Goal: Navigation & Orientation: Find specific page/section

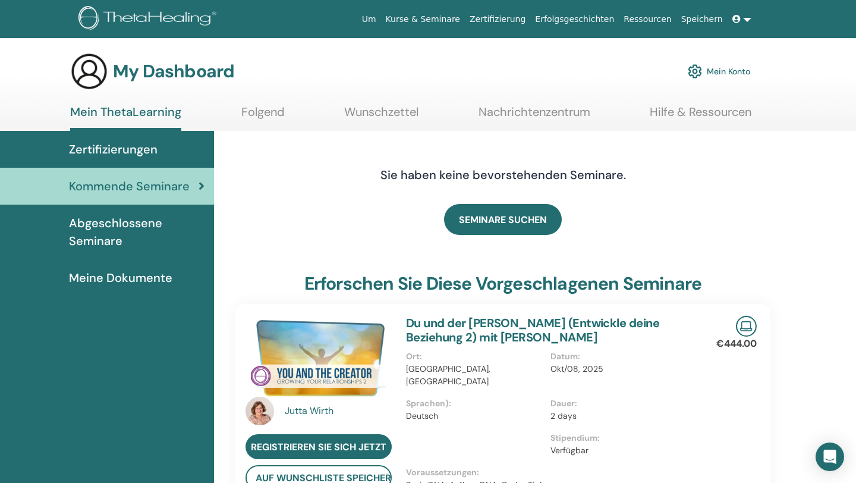
click at [134, 147] on span "Zertifizierungen" at bounding box center [113, 149] width 89 height 18
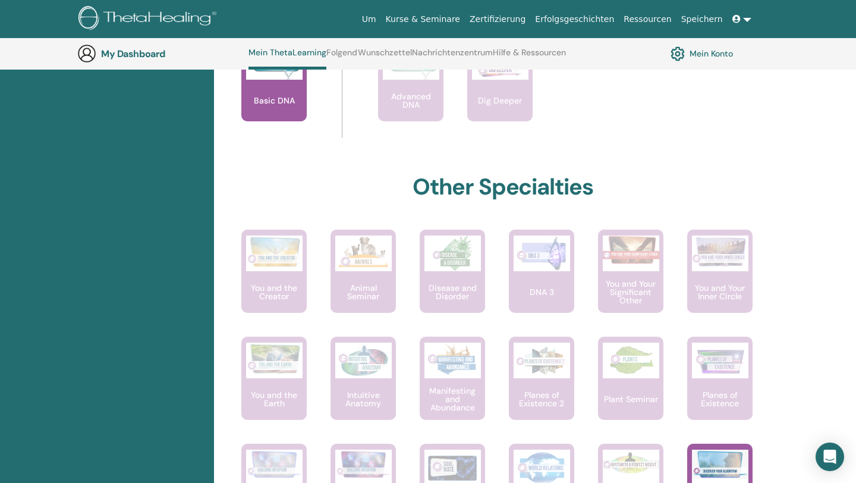
scroll to position [502, 0]
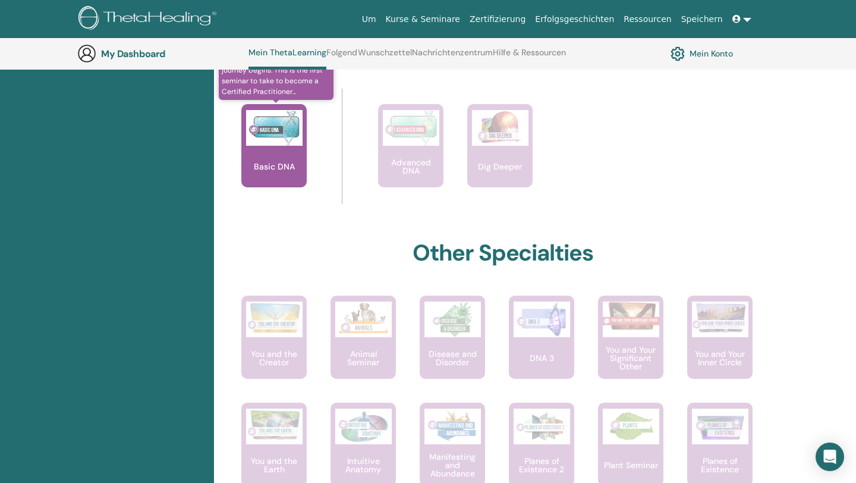
click at [263, 137] on img at bounding box center [274, 128] width 56 height 36
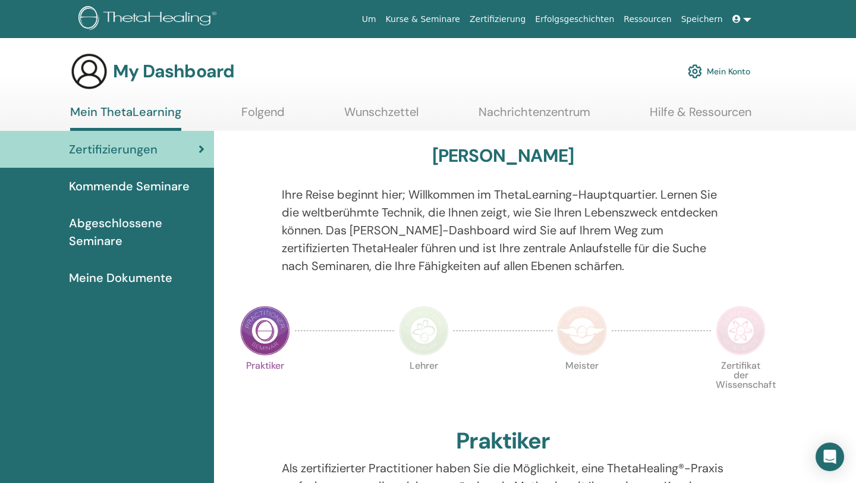
click at [127, 152] on span "Zertifizierungen" at bounding box center [113, 149] width 89 height 18
click at [113, 223] on span "Abgeschlossene Seminare" at bounding box center [137, 232] width 136 height 36
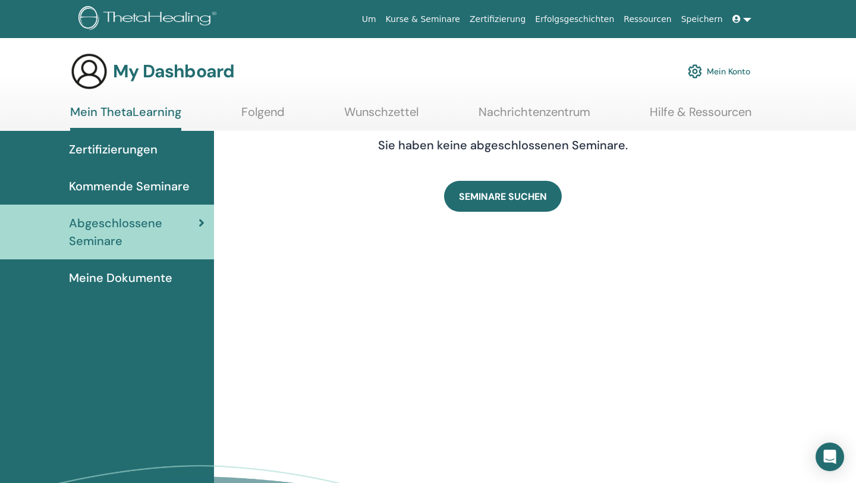
click at [111, 186] on span "Kommende Seminare" at bounding box center [129, 186] width 121 height 18
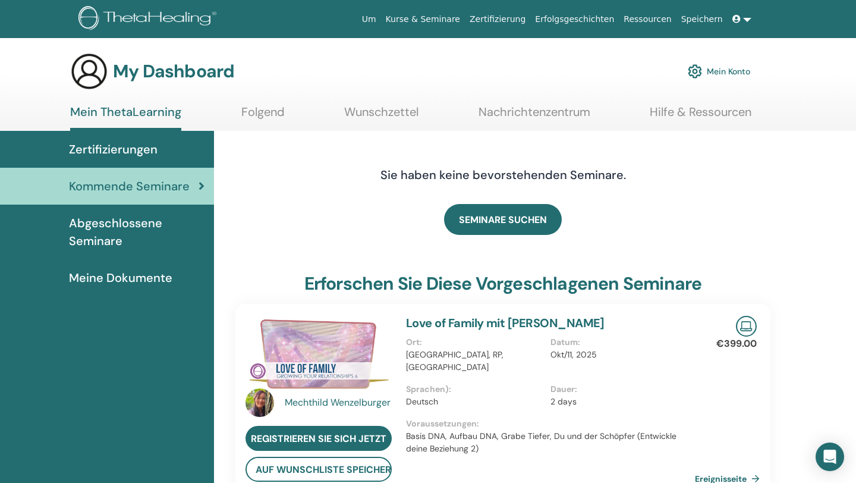
click at [114, 234] on span "Abgeschlossene Seminare" at bounding box center [137, 232] width 136 height 36
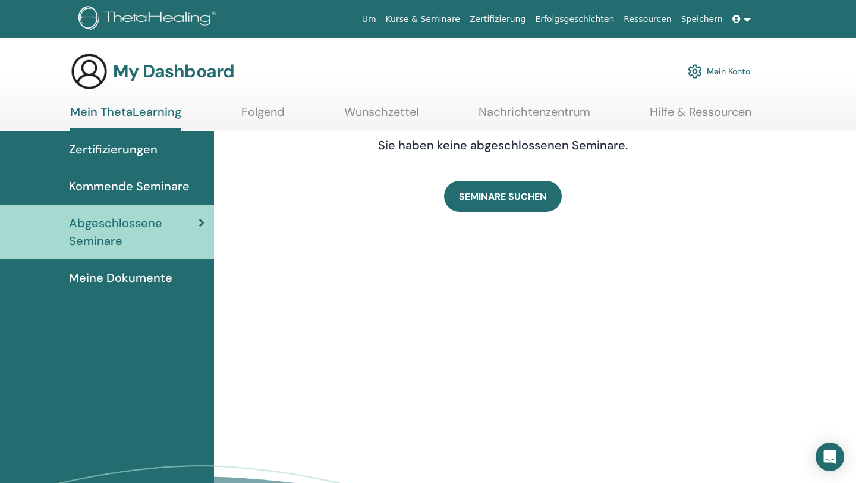
click at [153, 281] on span "Meine Dokumente" at bounding box center [120, 278] width 103 height 18
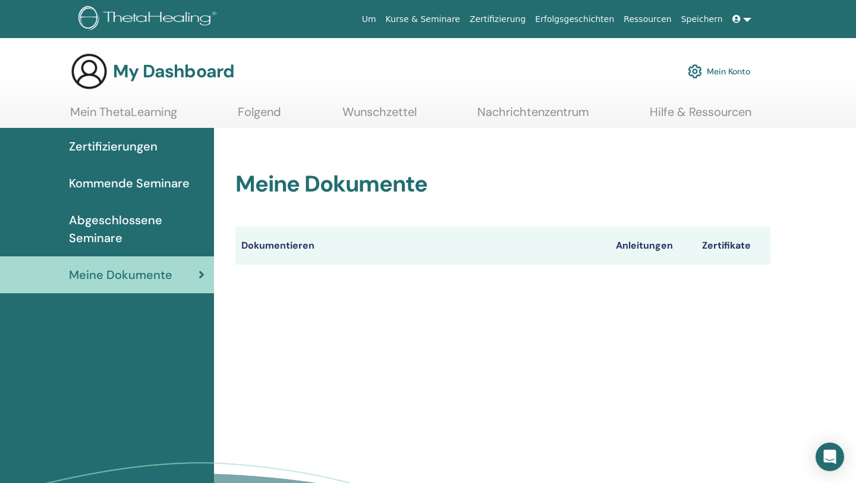
click at [274, 249] on th "Dokumentieren" at bounding box center [422, 246] width 375 height 38
click at [111, 142] on span "Zertifizierungen" at bounding box center [113, 146] width 89 height 18
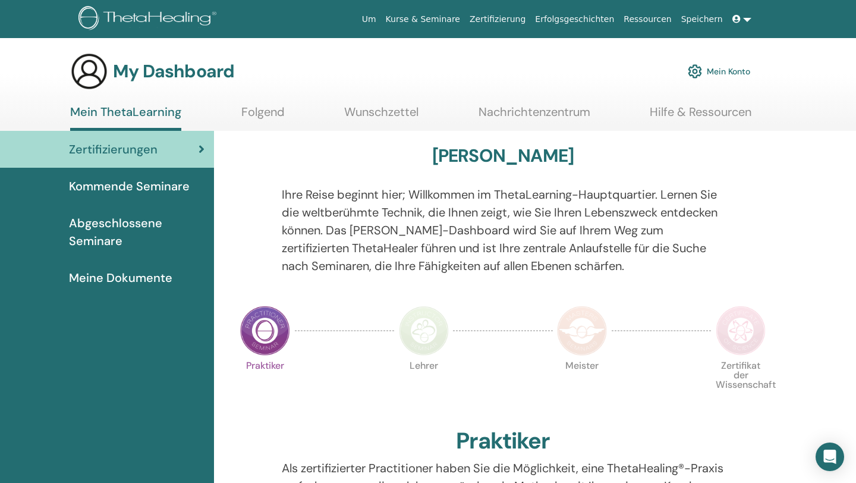
click at [120, 187] on span "Kommende Seminare" at bounding box center [129, 186] width 121 height 18
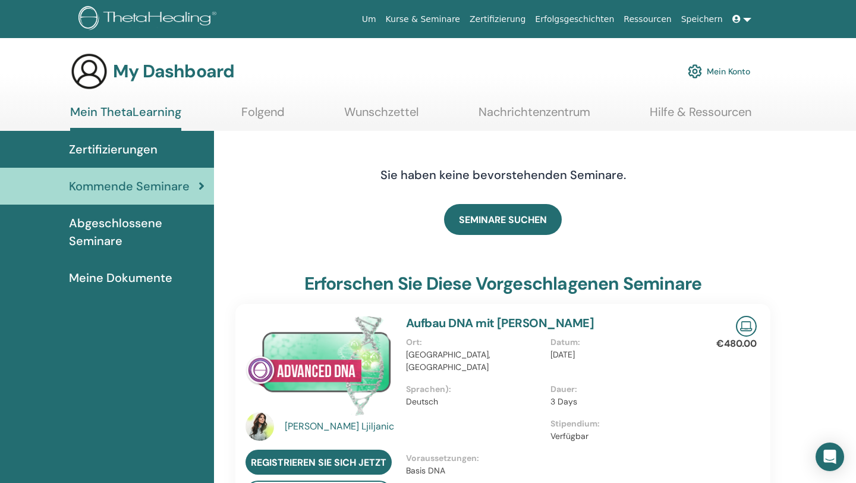
click at [263, 115] on link "Folgend" at bounding box center [262, 116] width 43 height 23
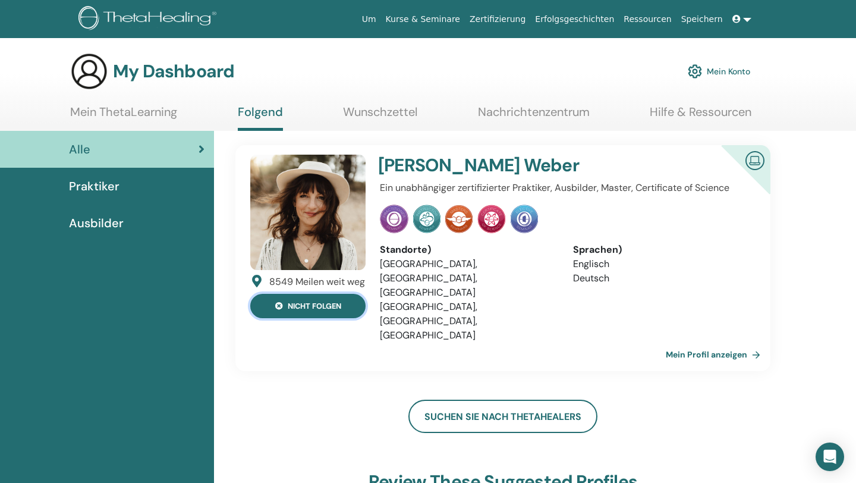
click at [315, 313] on button "nicht folgen" at bounding box center [307, 306] width 115 height 24
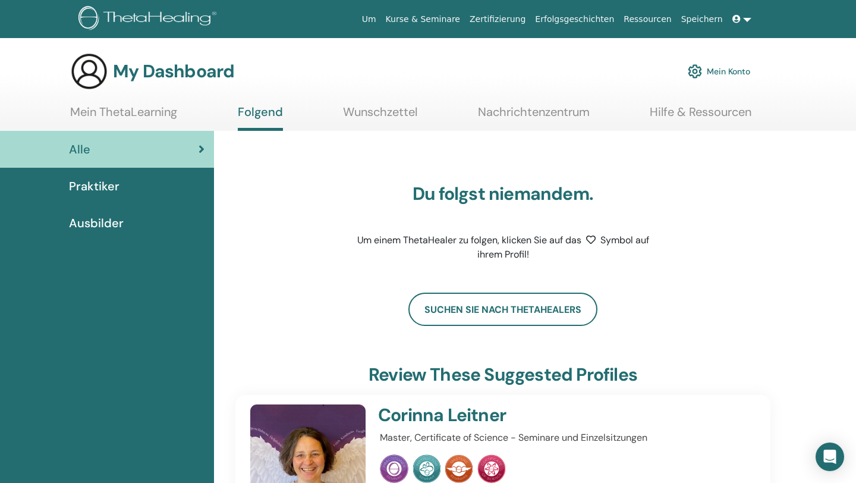
click at [262, 114] on link "Folgend" at bounding box center [260, 118] width 45 height 26
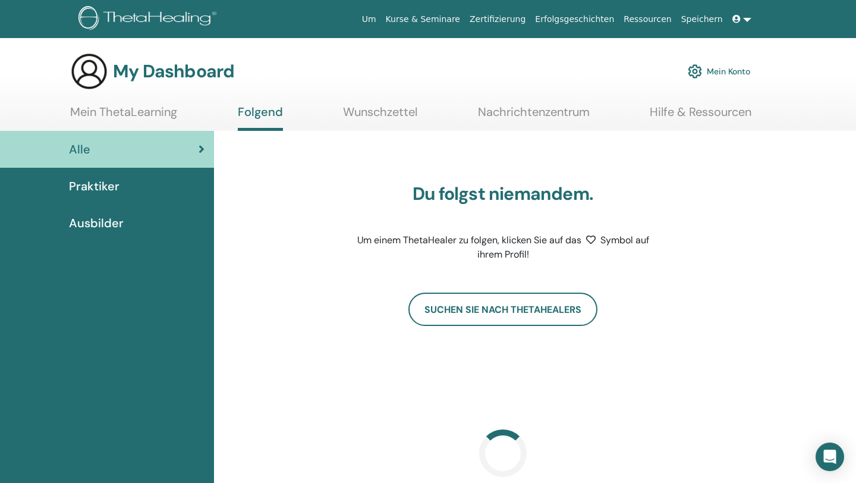
click at [102, 189] on span "Praktiker" at bounding box center [94, 186] width 51 height 18
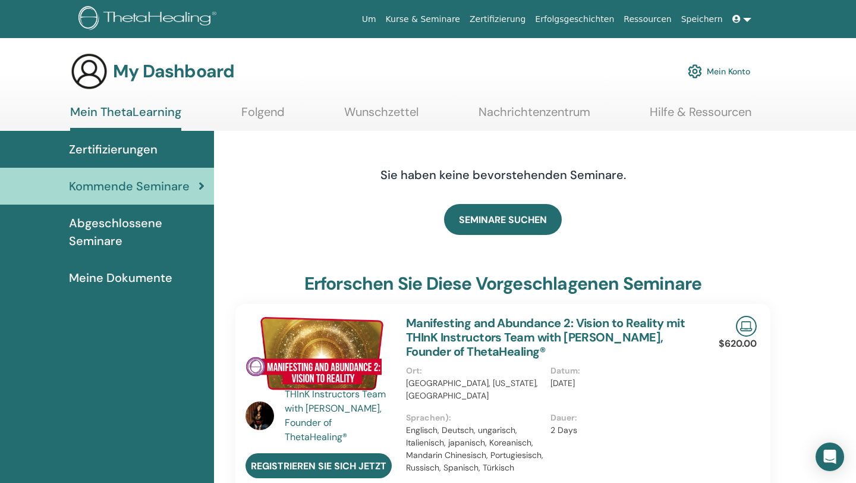
click at [260, 116] on link "Folgend" at bounding box center [262, 116] width 43 height 23
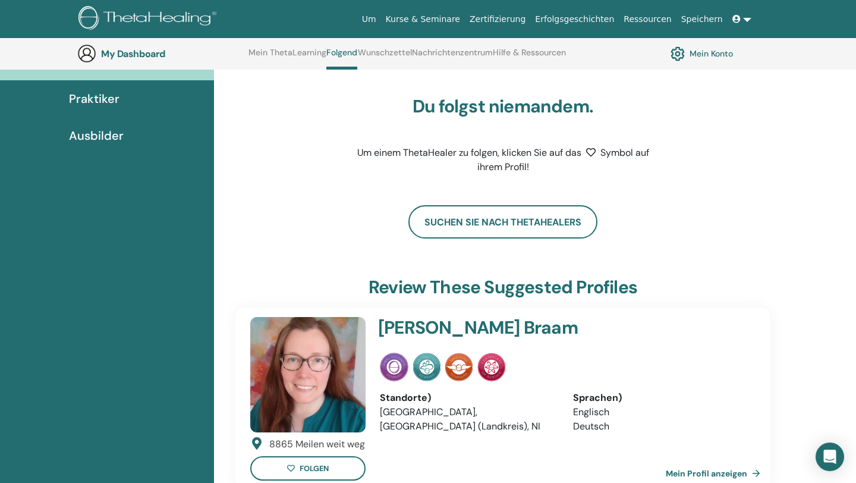
scroll to position [124, 0]
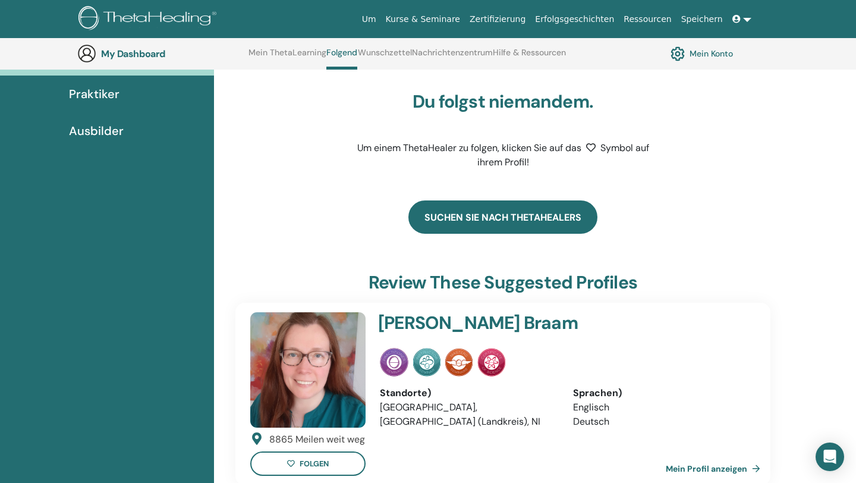
click at [514, 221] on link "Suchen Sie nach ThetaHealers" at bounding box center [502, 216] width 189 height 33
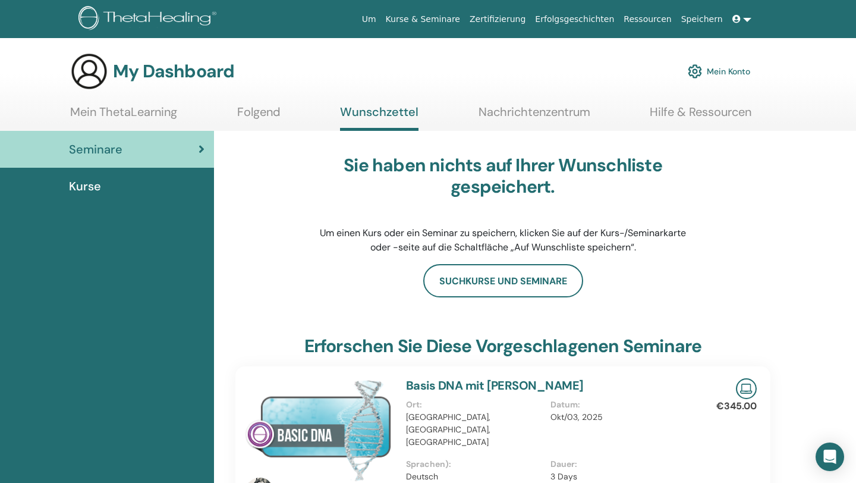
click at [96, 187] on span "Kurse" at bounding box center [85, 186] width 32 height 18
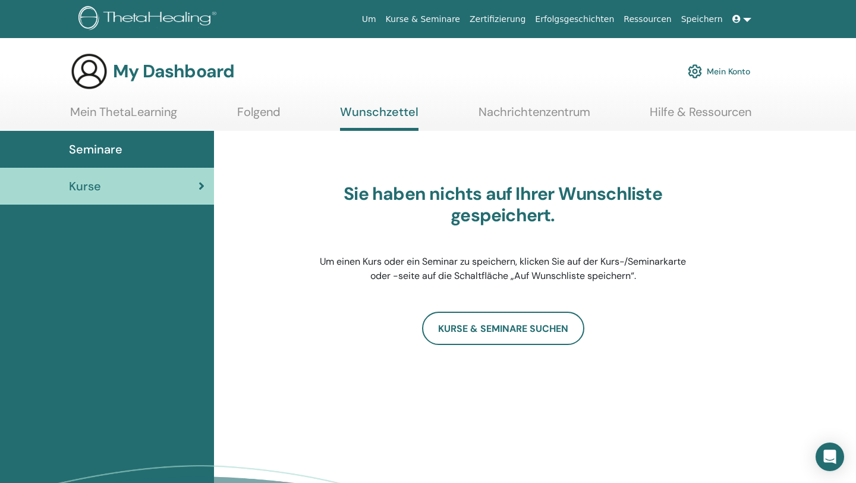
click at [100, 152] on span "Seminare" at bounding box center [96, 149] width 54 height 18
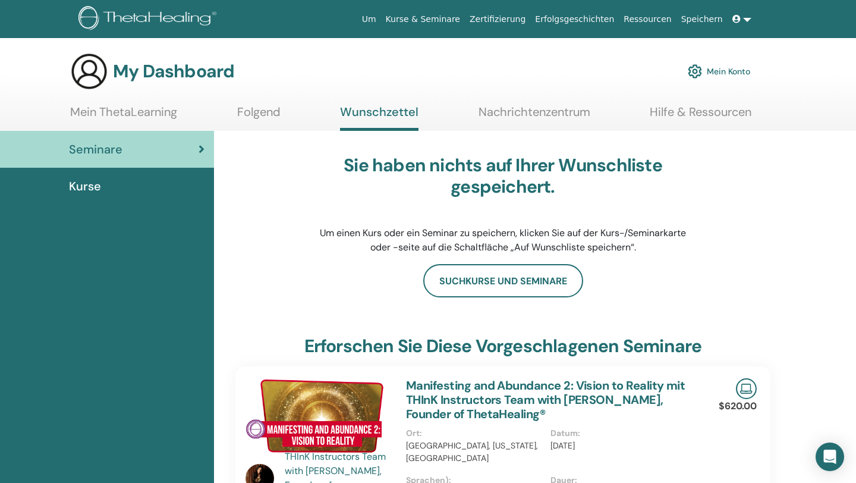
click at [253, 113] on link "Folgend" at bounding box center [258, 116] width 43 height 23
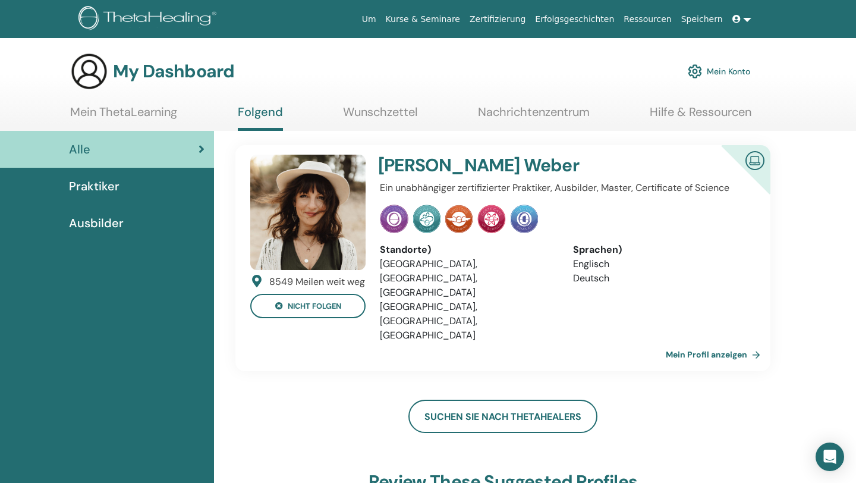
click at [124, 117] on link "Mein ThetaLearning" at bounding box center [123, 116] width 107 height 23
